Goal: Navigation & Orientation: Find specific page/section

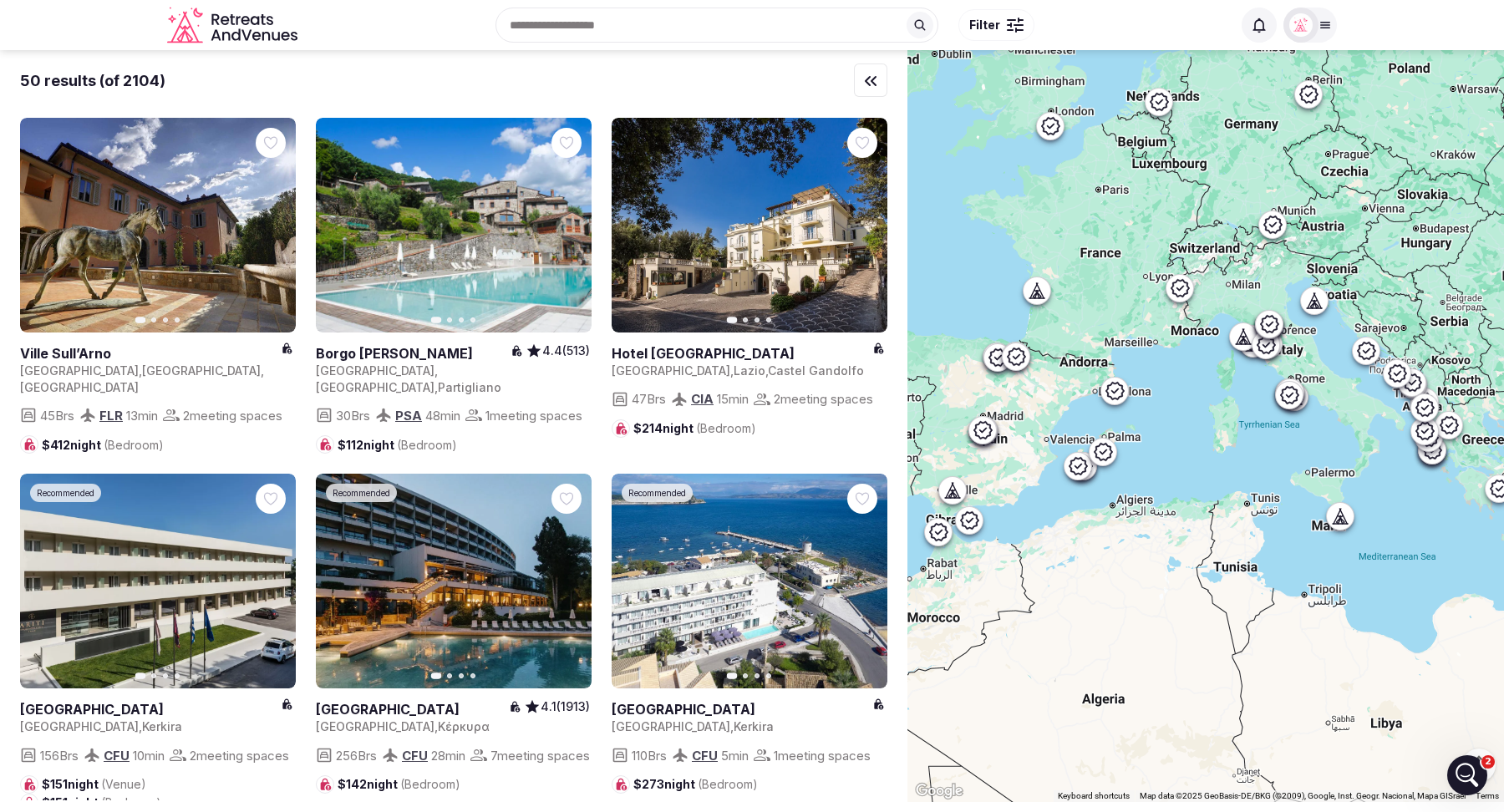
click at [230, 27] on icon "Retreats and Venues company logo" at bounding box center [234, 26] width 134 height 38
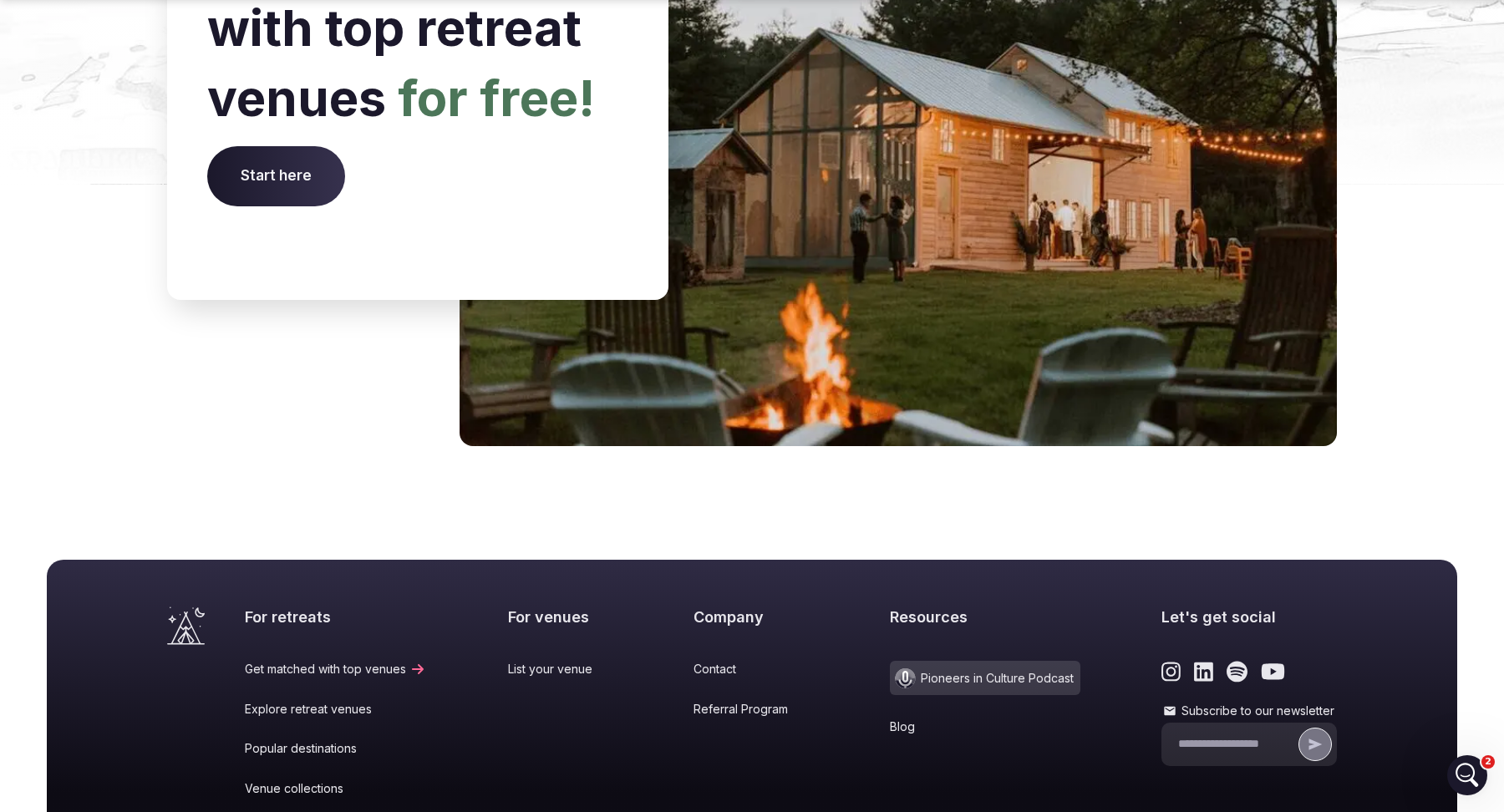
scroll to position [6876, 0]
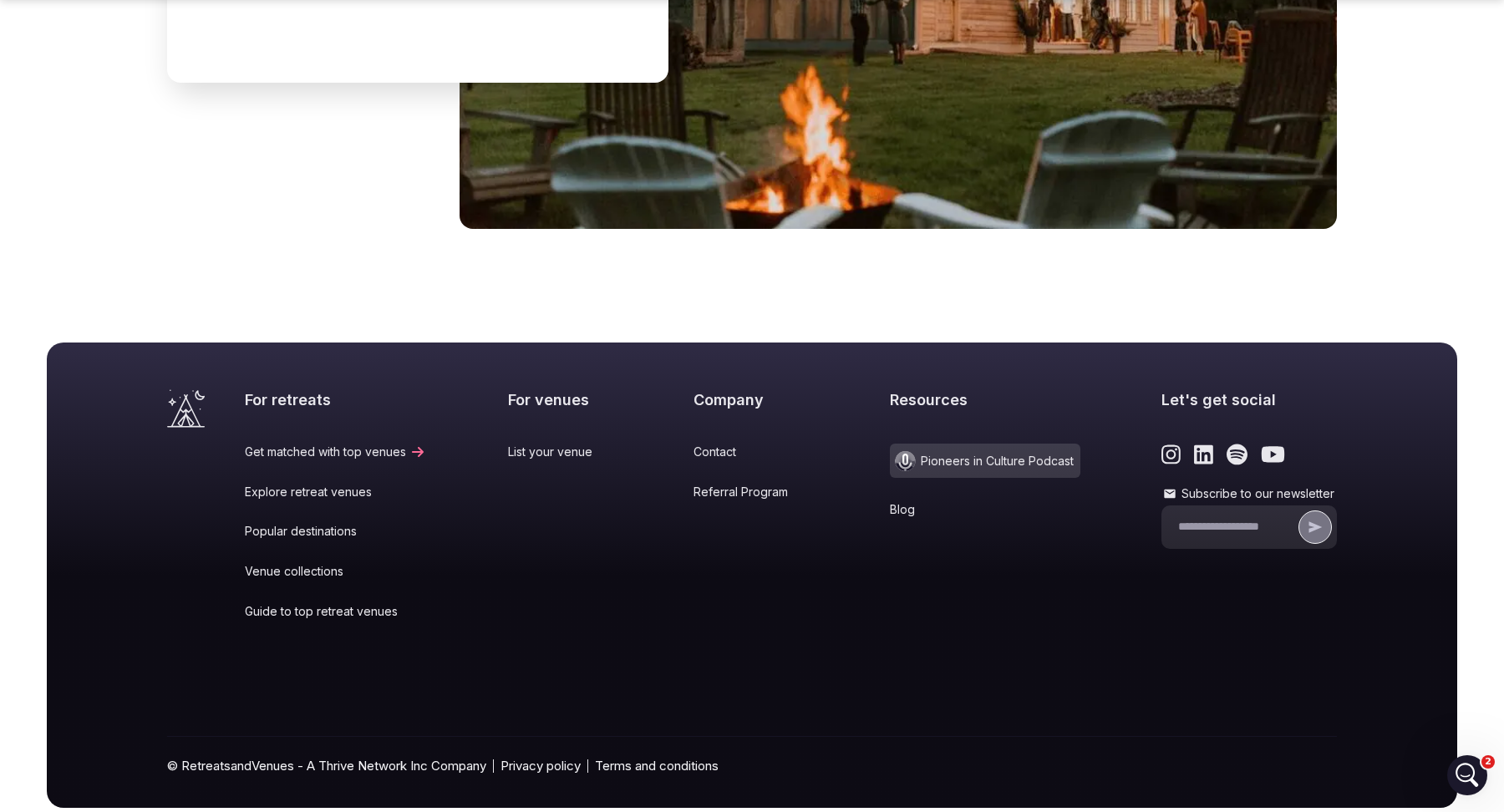
click at [315, 523] on link "Popular destinations" at bounding box center [334, 531] width 181 height 17
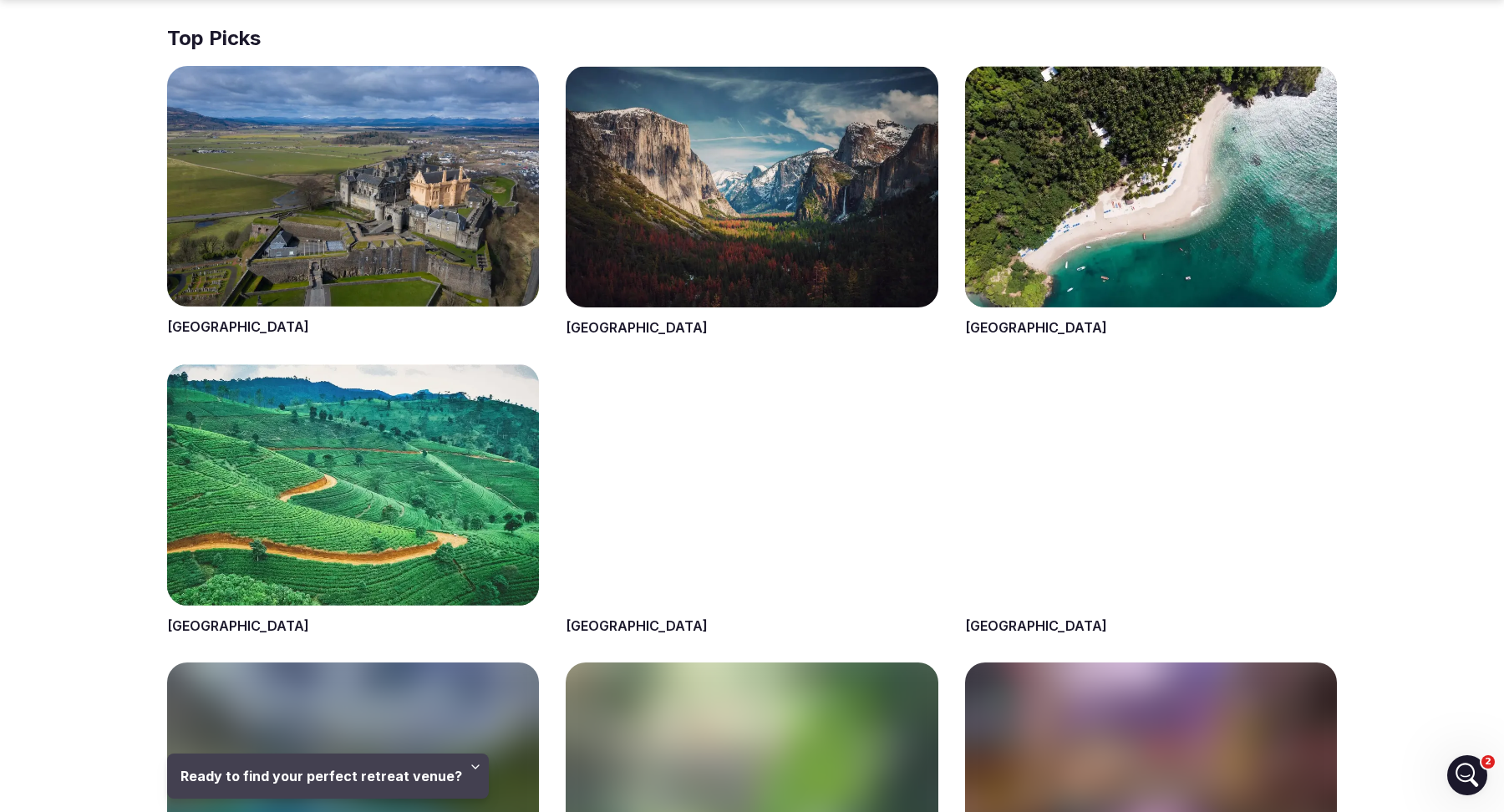
scroll to position [755, 0]
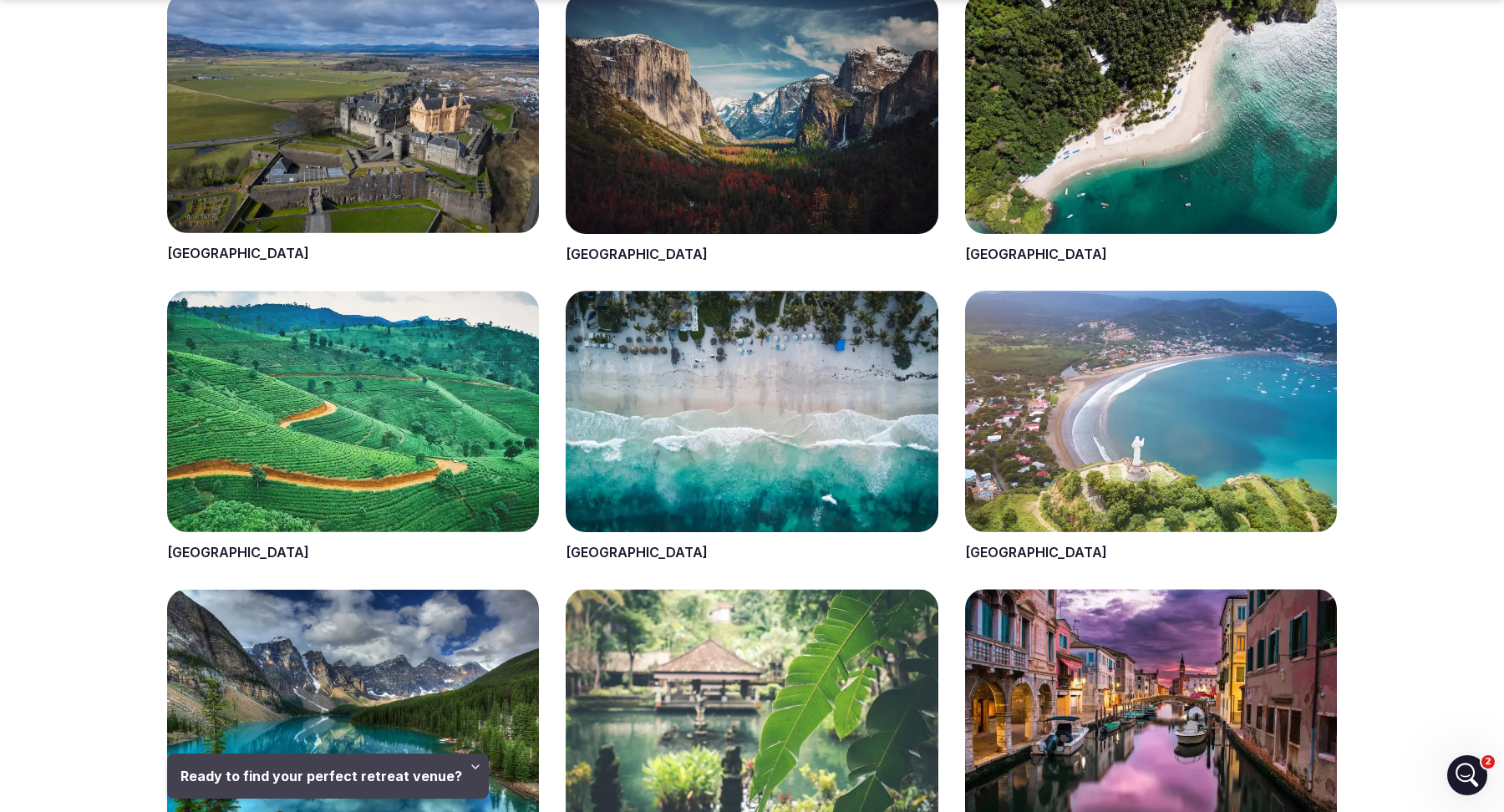
click at [576, 552] on span at bounding box center [752, 426] width 372 height 271
